Goal: Task Accomplishment & Management: Use online tool/utility

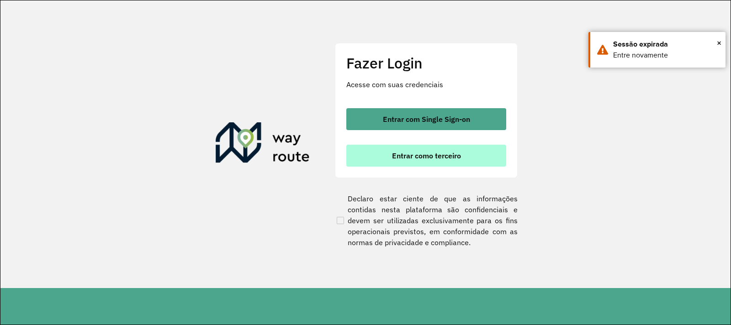
click at [399, 152] on span "Entrar como terceiro" at bounding box center [426, 155] width 69 height 7
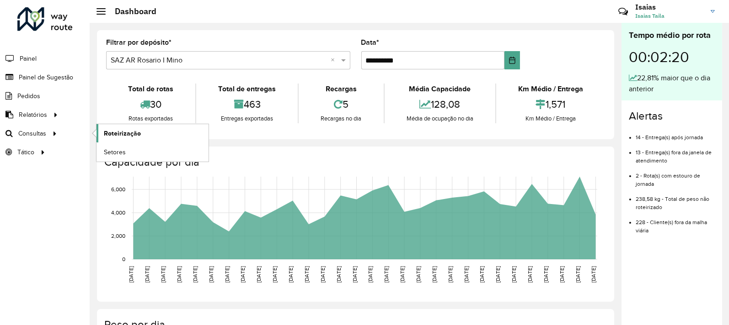
click at [112, 128] on link "Roteirização" at bounding box center [152, 133] width 112 height 18
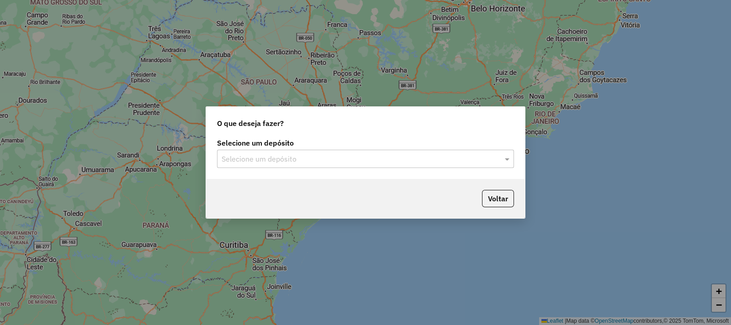
click at [299, 165] on div "Selecione um depósito" at bounding box center [365, 159] width 297 height 18
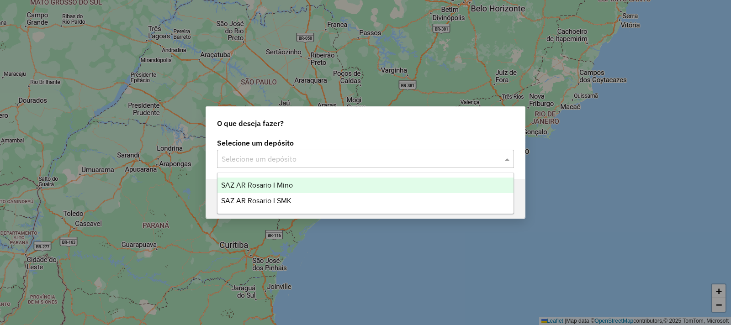
click at [300, 181] on div "SAZ AR Rosario I Mino" at bounding box center [366, 186] width 296 height 16
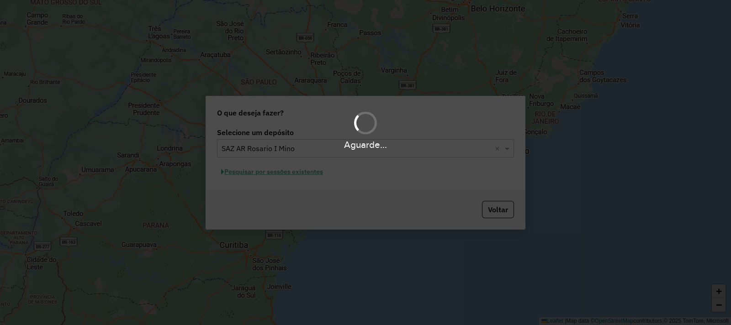
click at [324, 171] on div "Aguarde..." at bounding box center [365, 162] width 731 height 325
click at [317, 172] on div "Aguarde..." at bounding box center [365, 162] width 731 height 325
click at [317, 172] on hb-app "Aguarde... Pop-up bloqueado! Seu navegador bloqueou automáticamente a abertura …" at bounding box center [365, 162] width 731 height 325
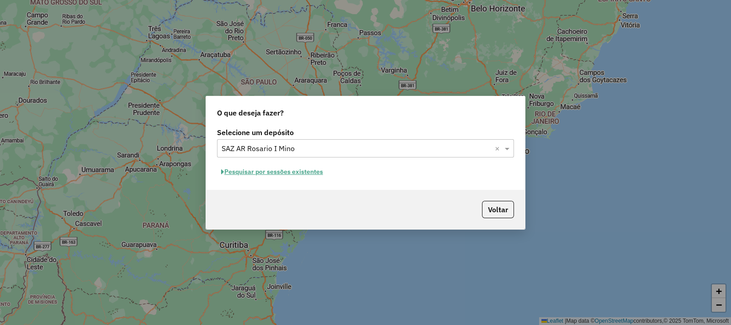
click at [317, 173] on button "Pesquisar por sessões existentes" at bounding box center [272, 172] width 110 height 14
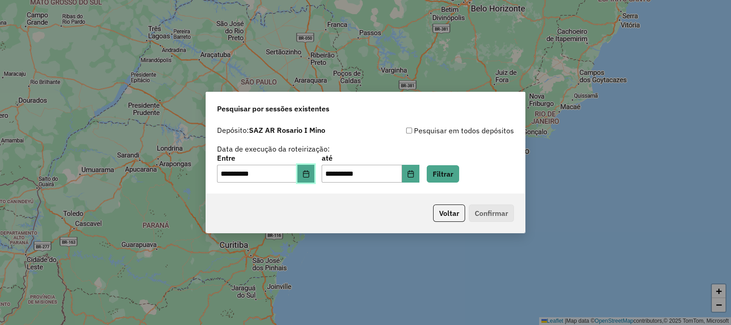
click at [310, 175] on icon "Choose Date" at bounding box center [306, 173] width 7 height 7
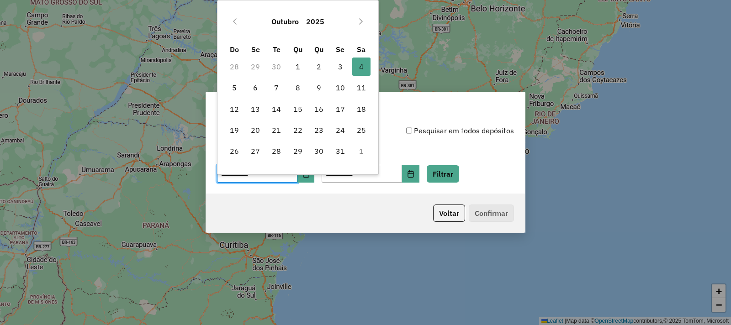
click at [254, 64] on td "29" at bounding box center [255, 66] width 21 height 21
click at [238, 16] on button "Previous Month" at bounding box center [235, 21] width 15 height 15
click at [258, 63] on span "1" at bounding box center [255, 67] width 18 height 18
type input "**********"
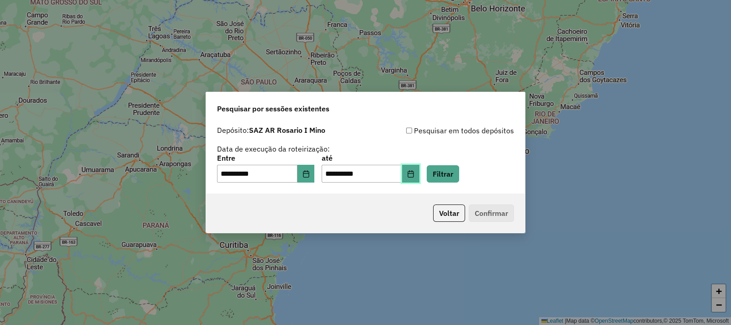
click at [415, 170] on icon "Choose Date" at bounding box center [410, 173] width 7 height 7
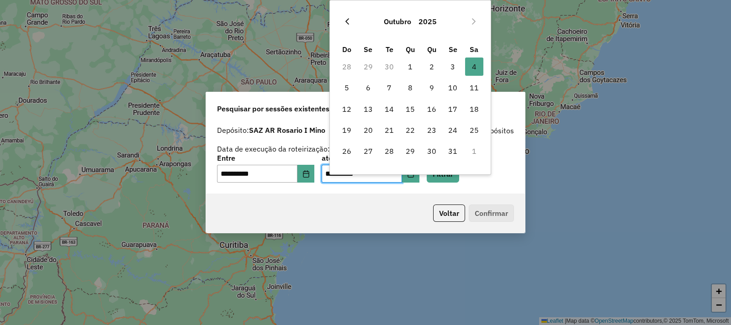
click at [347, 21] on icon "Previous Month" at bounding box center [347, 21] width 7 height 7
click at [366, 155] on span "29" at bounding box center [368, 151] width 18 height 18
type input "**********"
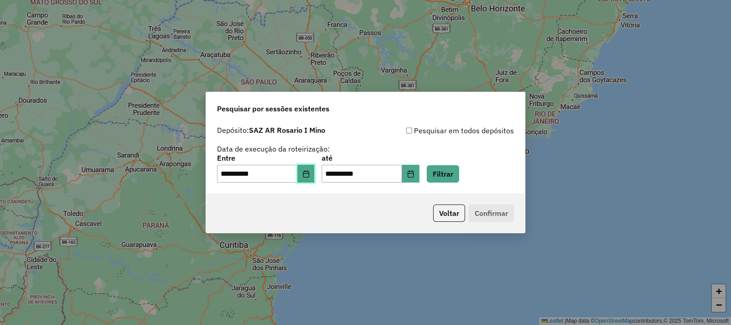
click at [315, 174] on button "Choose Date" at bounding box center [306, 174] width 17 height 18
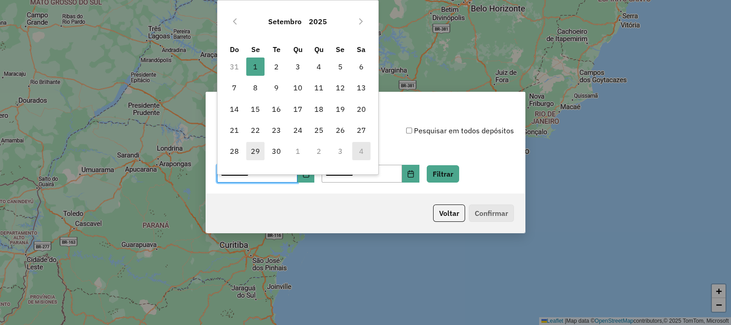
click at [256, 149] on span "29" at bounding box center [255, 151] width 18 height 18
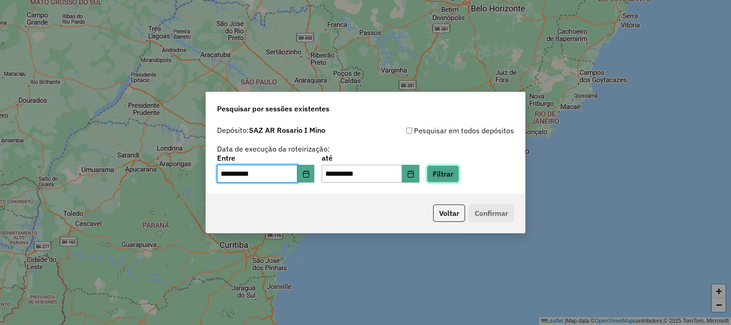
click at [452, 172] on button "Filtrar" at bounding box center [443, 173] width 32 height 17
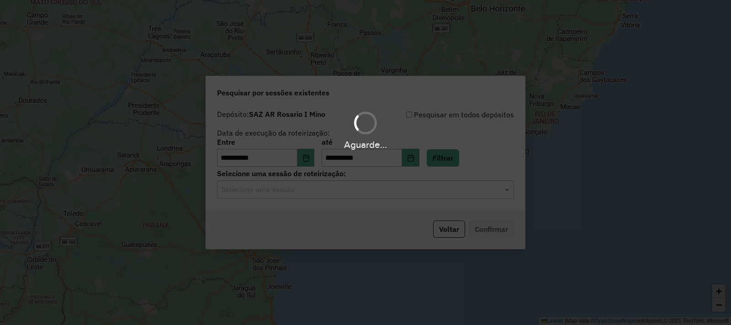
click at [336, 198] on div "Aguarde..." at bounding box center [365, 162] width 731 height 325
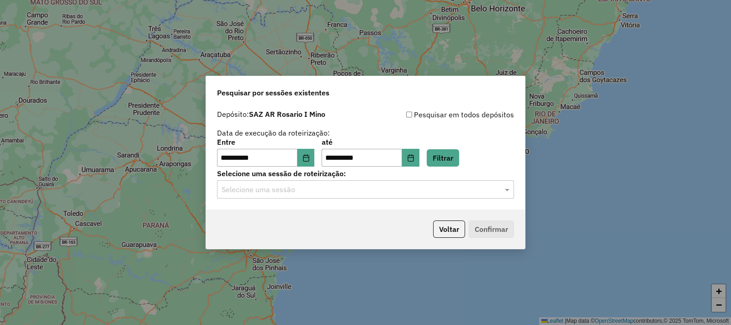
click at [329, 191] on input "text" at bounding box center [357, 190] width 270 height 11
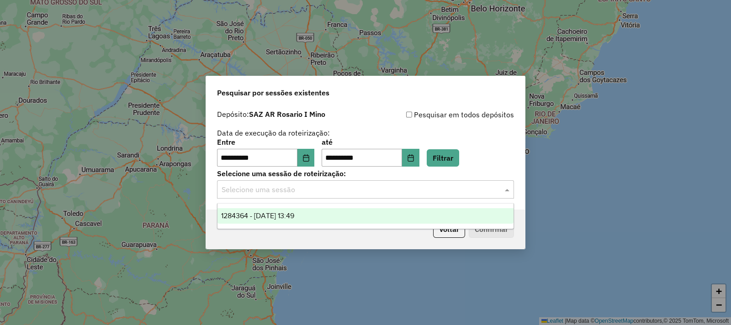
click at [319, 223] on div "1284364 - 29/09/2025 13:49" at bounding box center [366, 216] width 296 height 16
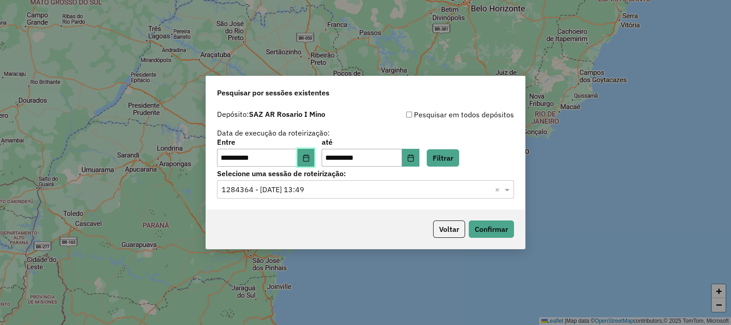
click at [309, 157] on icon "Choose Date" at bounding box center [306, 157] width 6 height 7
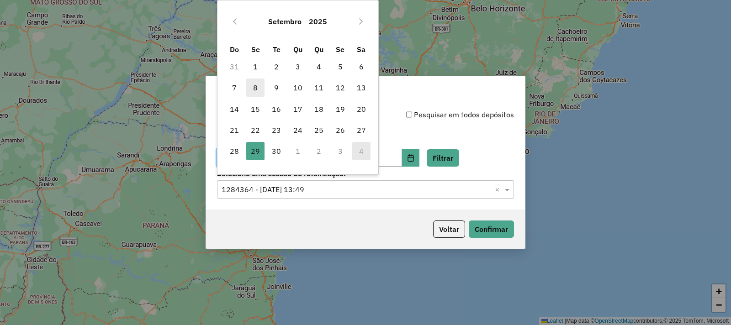
click at [258, 86] on span "8" at bounding box center [255, 88] width 18 height 18
type input "**********"
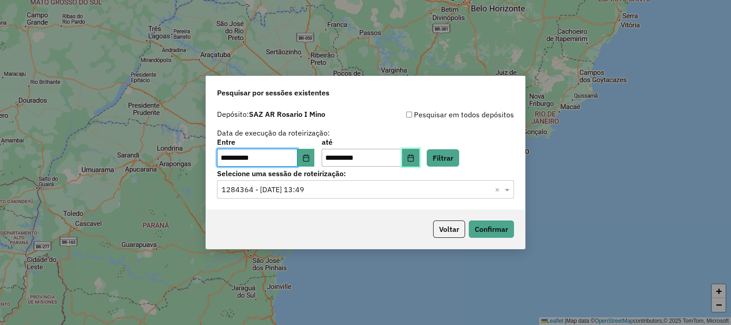
click at [415, 160] on icon "Choose Date" at bounding box center [410, 157] width 7 height 7
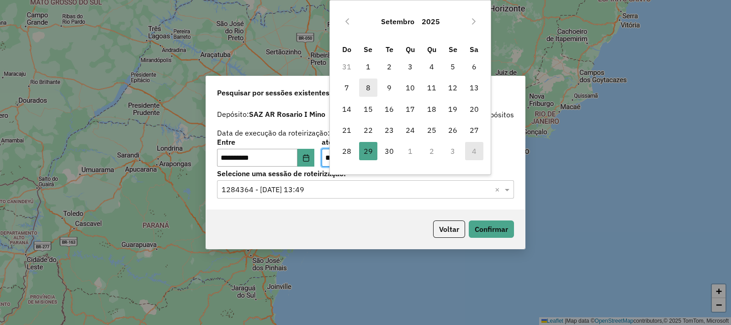
click at [373, 83] on span "8" at bounding box center [368, 88] width 18 height 18
type input "**********"
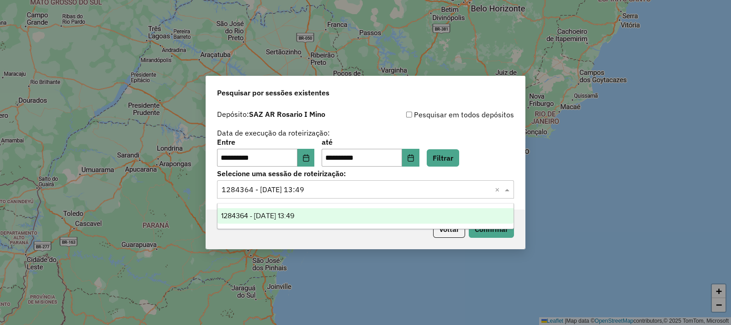
click at [361, 190] on input "text" at bounding box center [357, 190] width 270 height 11
click at [459, 157] on button "Filtrar" at bounding box center [443, 157] width 32 height 17
click at [429, 188] on input "text" at bounding box center [357, 190] width 270 height 11
click at [389, 212] on div "1261002 - 08/09/2025 14:12" at bounding box center [366, 216] width 296 height 16
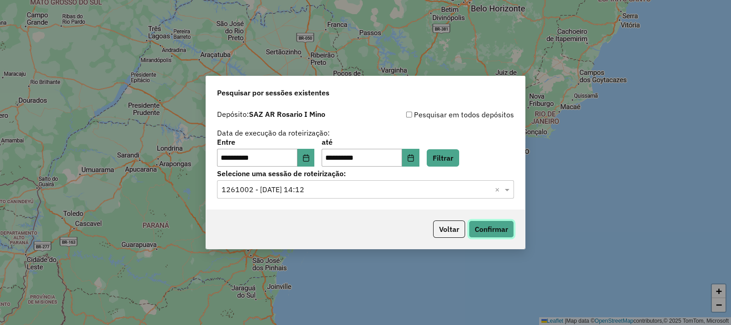
click at [498, 227] on button "Confirmar" at bounding box center [491, 229] width 45 height 17
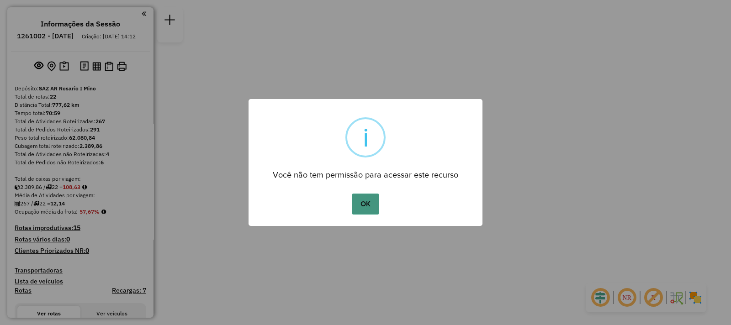
click at [367, 209] on button "OK" at bounding box center [365, 204] width 27 height 21
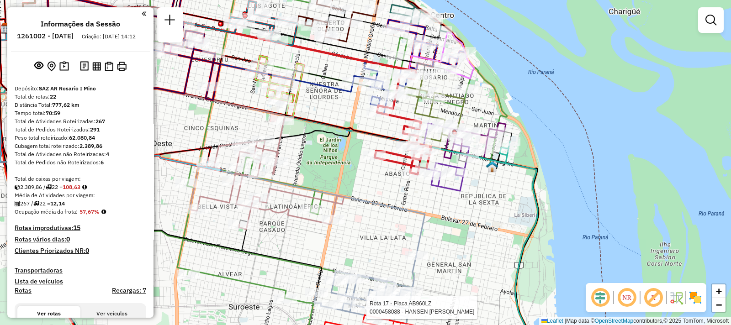
click at [717, 29] on div at bounding box center [711, 20] width 26 height 26
click at [697, 22] on div "Rota 17 - Placa AB960LZ 0000458088 - HANSEN LILIANA - SANUDO ELIANA L Janela de…" at bounding box center [365, 162] width 731 height 325
click at [723, 20] on div at bounding box center [711, 20] width 26 height 26
click at [704, 24] on link at bounding box center [711, 20] width 18 height 18
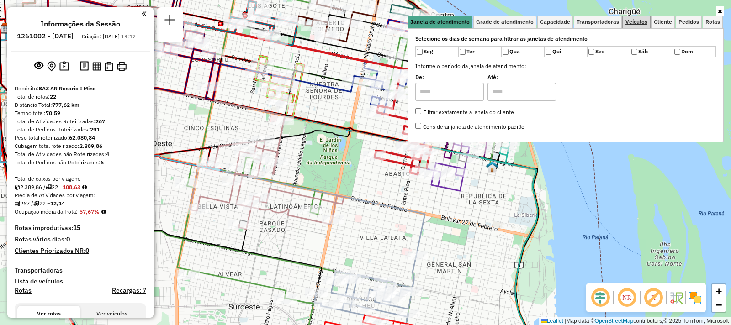
click at [633, 27] on link "Veículos" at bounding box center [636, 22] width 27 height 13
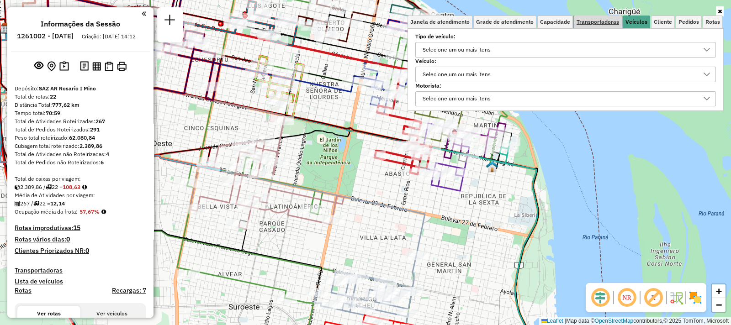
click at [615, 24] on span "Transportadoras" at bounding box center [598, 21] width 43 height 5
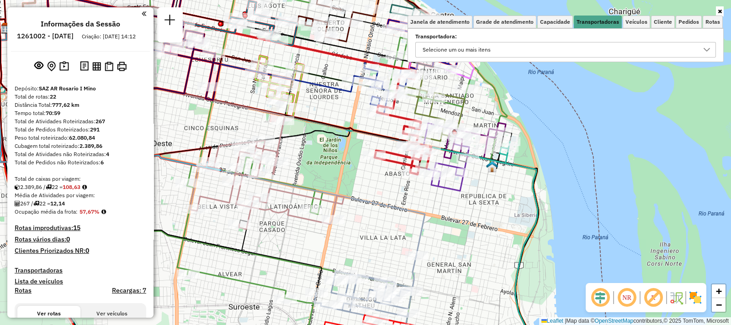
click at [537, 48] on div "Selecione um ou mais itens" at bounding box center [559, 50] width 279 height 15
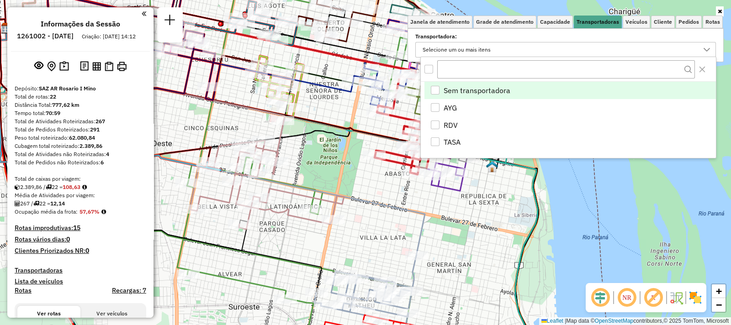
scroll to position [5, 31]
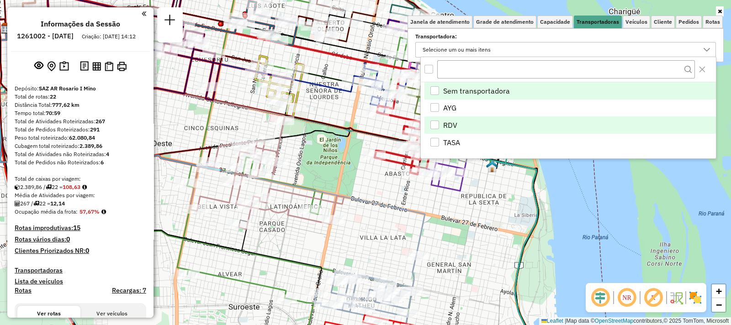
click at [455, 121] on span "RDV" at bounding box center [450, 125] width 14 height 11
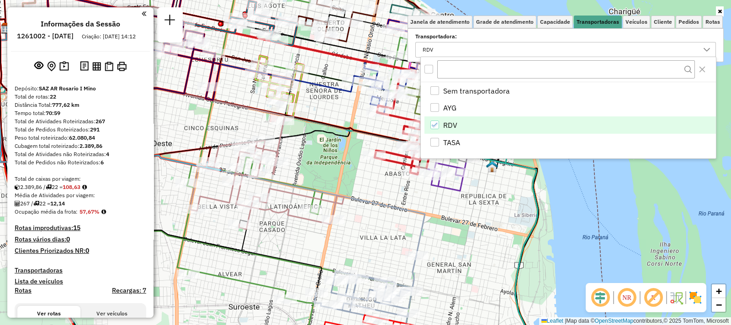
click at [471, 260] on div "Rota 10 - Placa AD344QH 0000386007 - INVERNIZZI [PERSON_NAME] de atendimento Gr…" at bounding box center [365, 162] width 731 height 325
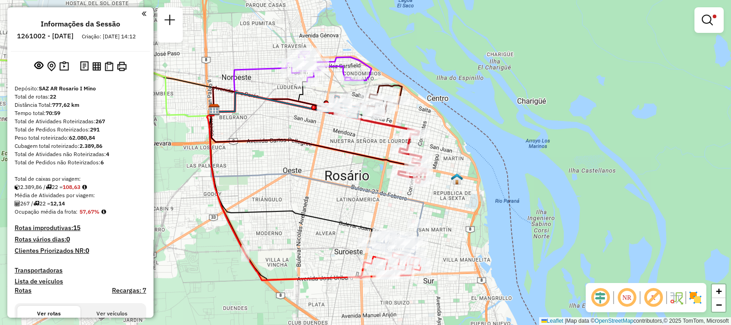
drag, startPoint x: 410, startPoint y: 214, endPoint x: 411, endPoint y: 203, distance: 11.1
click at [411, 203] on icon at bounding box center [315, 167] width 217 height 114
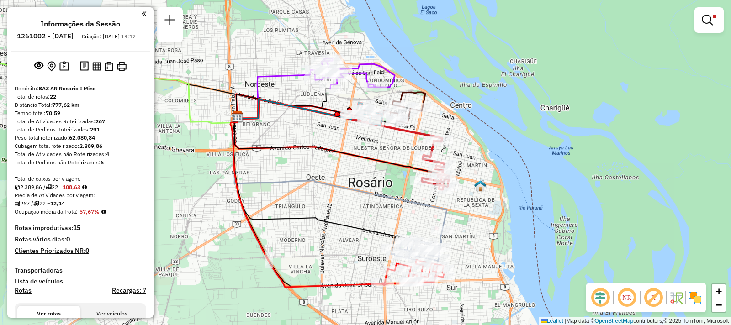
drag, startPoint x: 288, startPoint y: 120, endPoint x: 454, endPoint y: 143, distance: 167.5
click at [454, 143] on div "Limpar filtros Janela de atendimento Grade de atendimento Capacidade Transporta…" at bounding box center [365, 162] width 731 height 325
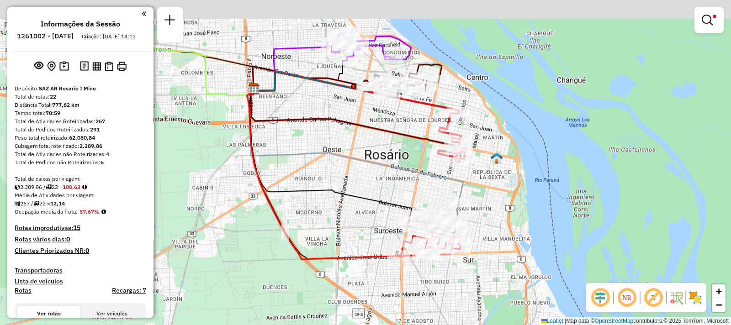
drag, startPoint x: 464, startPoint y: 172, endPoint x: 479, endPoint y: 188, distance: 22.0
click at [463, 202] on icon at bounding box center [355, 146] width 217 height 114
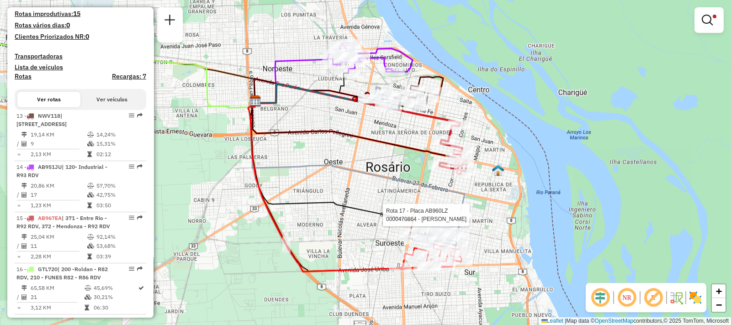
scroll to position [0, 0]
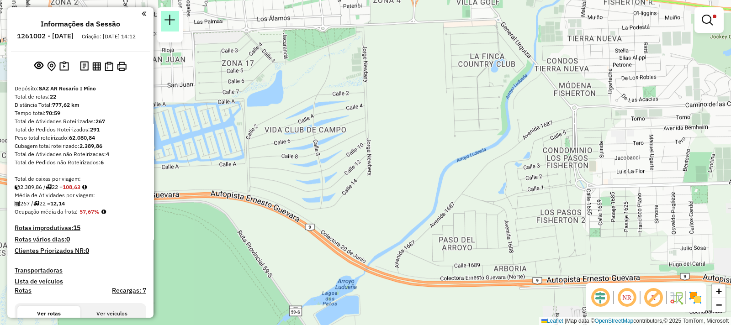
click at [169, 20] on em at bounding box center [170, 20] width 11 height 11
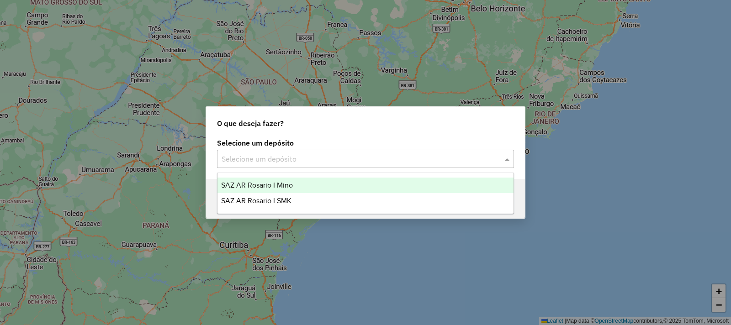
click at [330, 154] on input "text" at bounding box center [357, 159] width 270 height 11
click at [291, 183] on span "SAZ AR Rosario I Mino" at bounding box center [257, 185] width 72 height 8
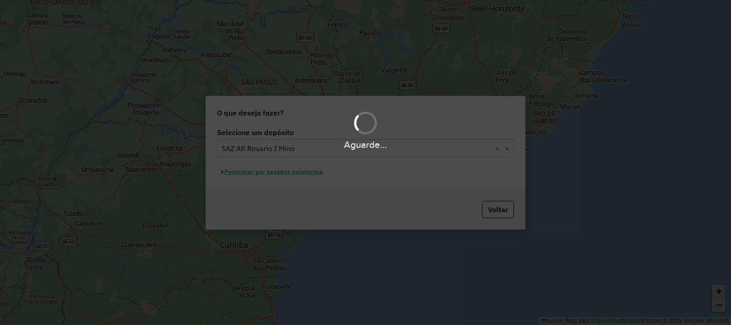
click at [273, 169] on div "Aguarde..." at bounding box center [365, 162] width 731 height 325
click at [274, 172] on div "Aguarde..." at bounding box center [365, 162] width 731 height 325
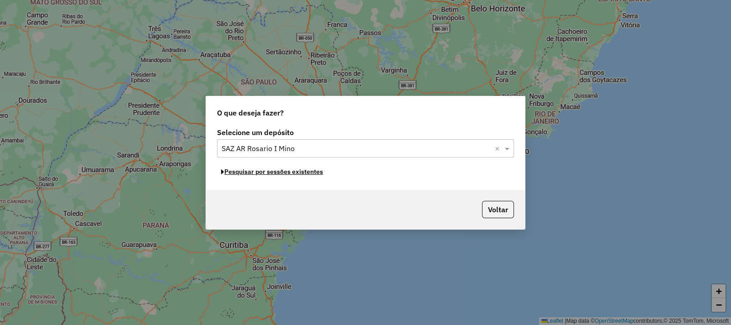
click at [274, 172] on button "Pesquisar por sessões existentes" at bounding box center [272, 172] width 110 height 14
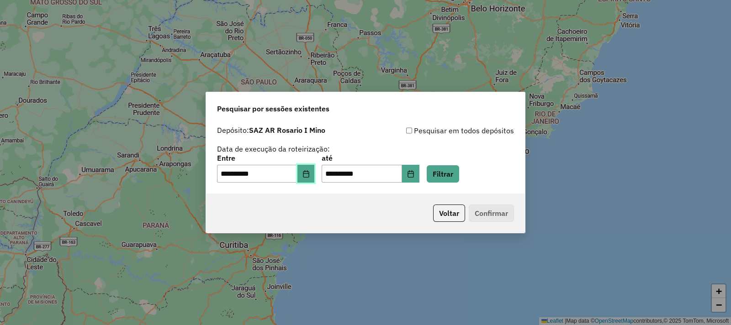
click at [310, 173] on icon "Choose Date" at bounding box center [306, 173] width 7 height 7
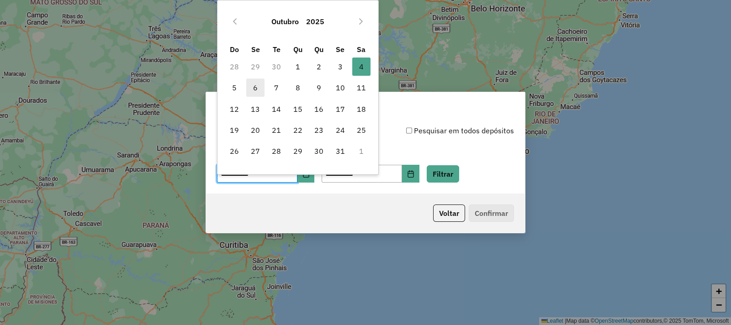
click at [251, 84] on span "6" at bounding box center [255, 88] width 18 height 18
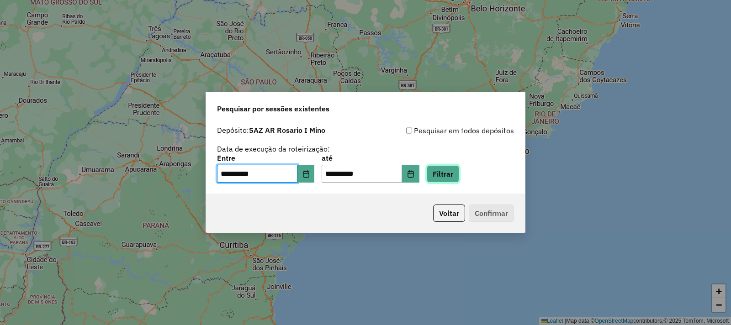
click at [459, 170] on button "Filtrar" at bounding box center [443, 173] width 32 height 17
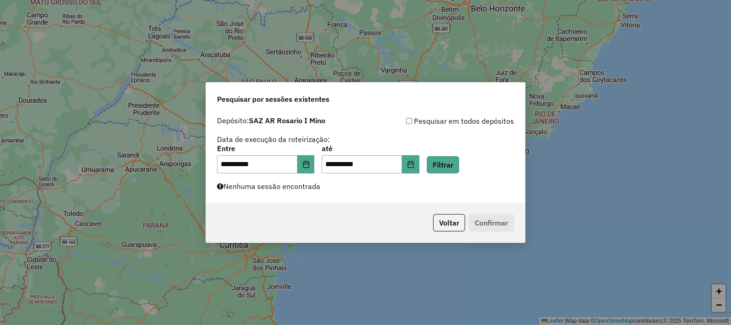
click at [325, 196] on div "**********" at bounding box center [365, 157] width 319 height 91
